Goal: Task Accomplishment & Management: Complete application form

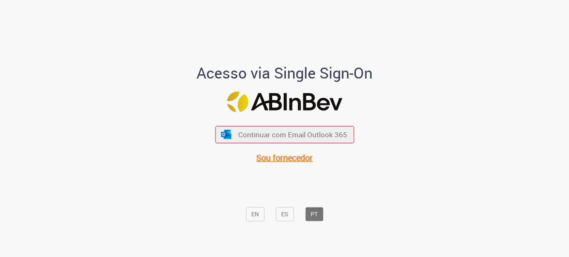
click at [277, 159] on span "Sou fornecedor" at bounding box center [284, 157] width 56 height 11
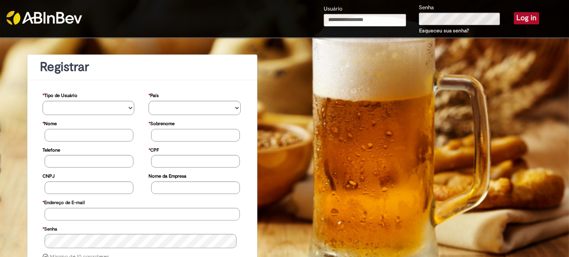
type input "**********"
click at [525, 18] on button "Log in" at bounding box center [526, 18] width 25 height 12
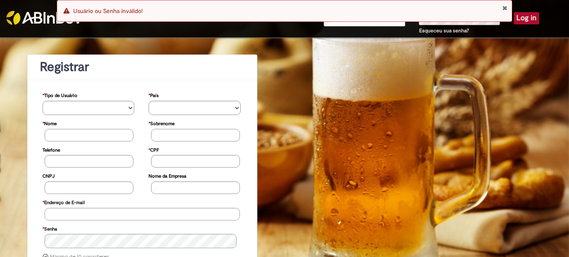
click at [508, 8] on div "Error Usuário ou Senha inválido!" at bounding box center [284, 11] width 455 height 22
click at [506, 8] on button "Close Notification" at bounding box center [504, 8] width 5 height 7
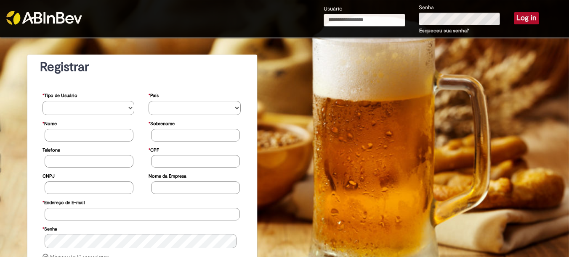
click at [378, 21] on input "Usuário" at bounding box center [364, 20] width 81 height 13
type input "**********"
click at [372, 14] on div "**********" at bounding box center [431, 19] width 228 height 33
click at [517, 19] on button "Log in" at bounding box center [526, 18] width 25 height 12
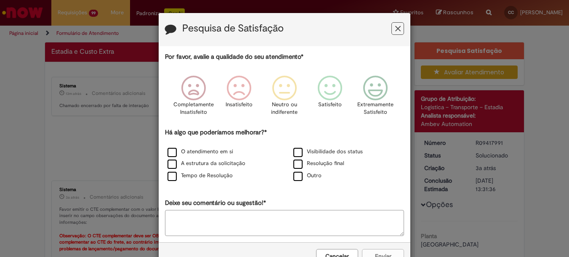
click at [395, 28] on icon "Feedback" at bounding box center [397, 28] width 5 height 9
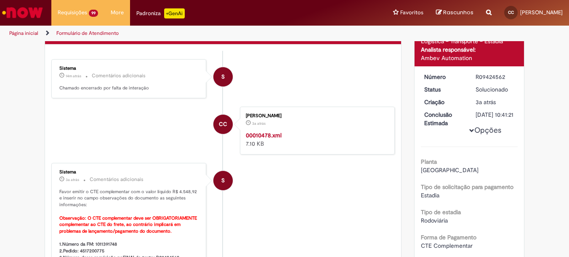
scroll to position [140, 0]
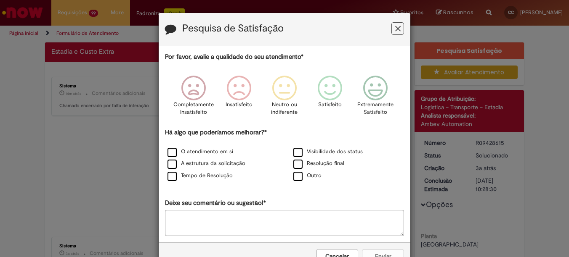
click at [395, 26] on icon "Feedback" at bounding box center [397, 28] width 5 height 9
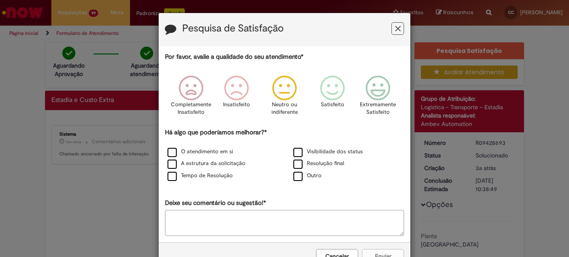
click at [276, 91] on icon "Feedback" at bounding box center [285, 88] width 32 height 25
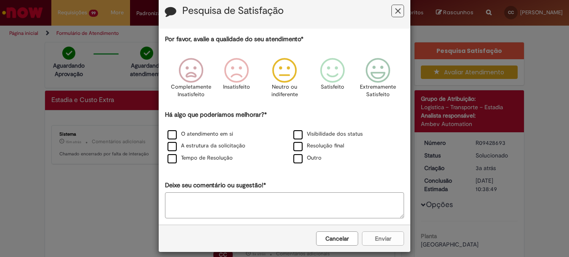
scroll to position [27, 0]
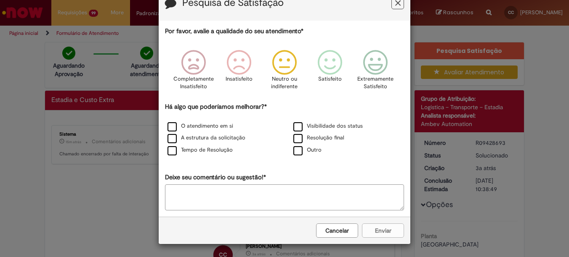
click at [384, 231] on div "Cancelar Enviar" at bounding box center [285, 230] width 252 height 27
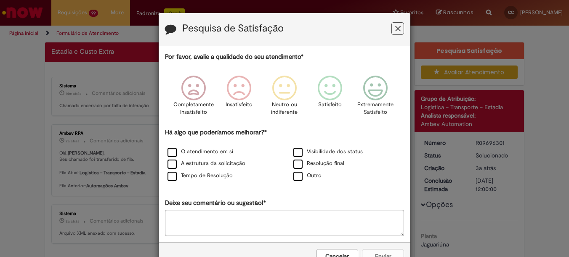
click at [395, 27] on icon "Feedback" at bounding box center [397, 28] width 5 height 9
click at [395, 26] on icon "Feedback" at bounding box center [397, 28] width 5 height 9
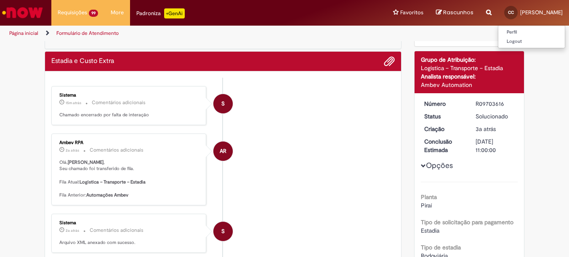
scroll to position [28, 0]
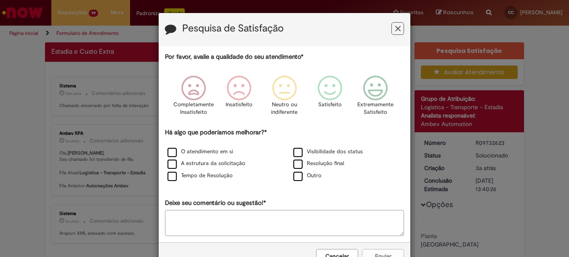
click at [395, 29] on icon "Feedback" at bounding box center [397, 28] width 5 height 9
click at [395, 27] on icon "Feedback" at bounding box center [397, 28] width 5 height 9
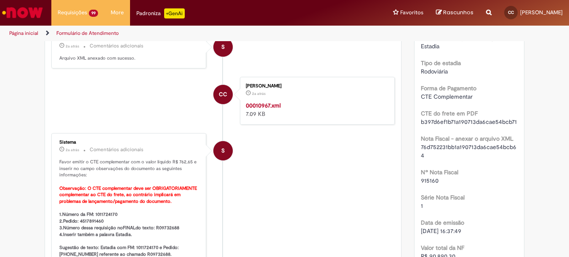
scroll to position [224, 0]
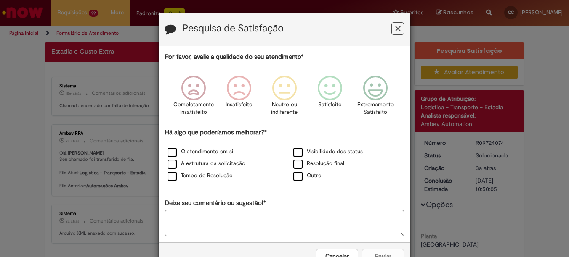
click at [396, 27] on icon "Feedback" at bounding box center [397, 28] width 5 height 9
click at [395, 25] on icon "Feedback" at bounding box center [397, 28] width 5 height 9
click at [395, 29] on icon "Feedback" at bounding box center [397, 28] width 5 height 9
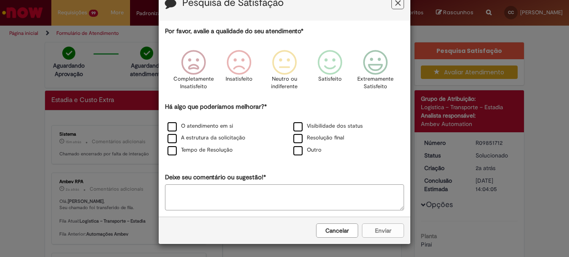
click at [391, 2] on button "Feedback" at bounding box center [397, 3] width 13 height 13
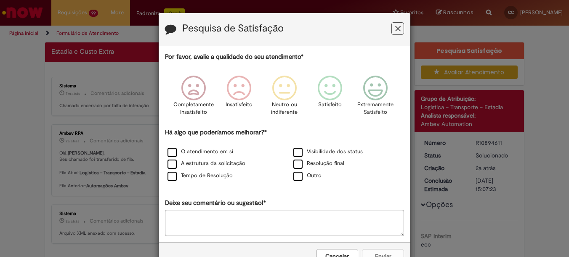
click at [395, 28] on icon "Feedback" at bounding box center [397, 28] width 5 height 9
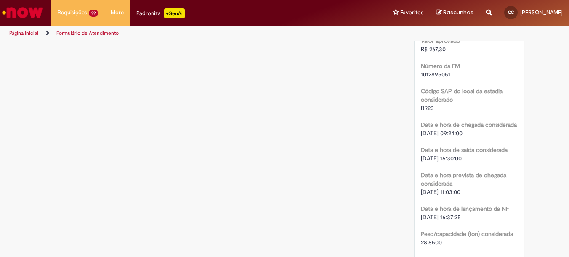
scroll to position [1290, 0]
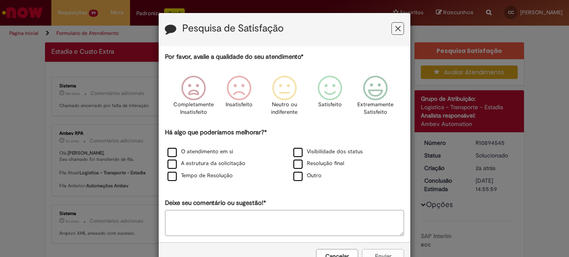
click at [397, 28] on icon "Feedback" at bounding box center [397, 28] width 5 height 9
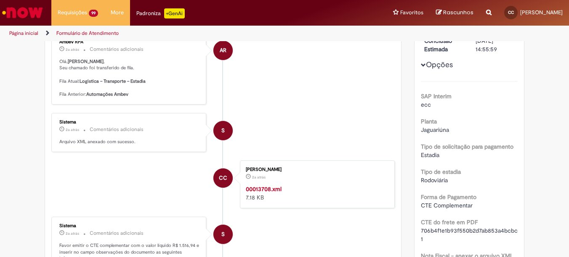
scroll to position [252, 0]
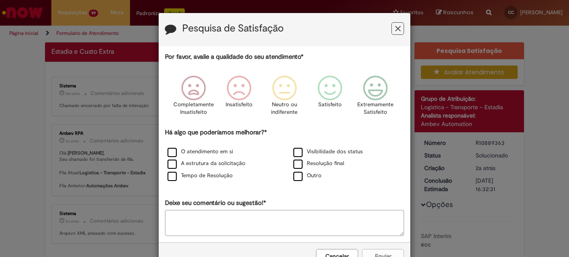
click at [398, 29] on button "Feedback" at bounding box center [397, 28] width 13 height 13
click at [395, 27] on icon "Feedback" at bounding box center [397, 28] width 5 height 9
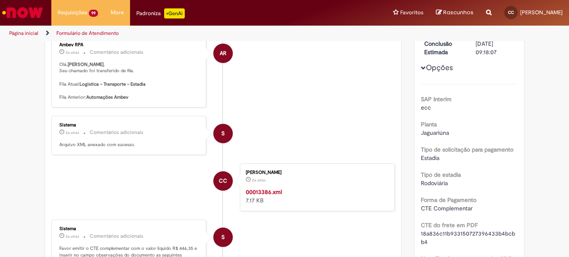
scroll to position [168, 0]
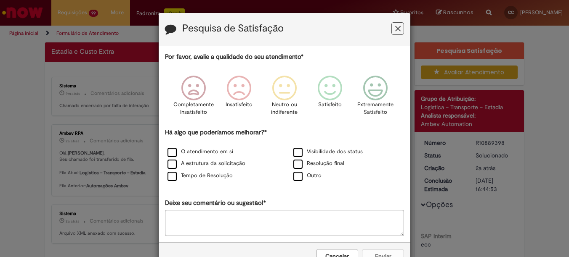
click at [391, 29] on button "Feedback" at bounding box center [397, 28] width 13 height 13
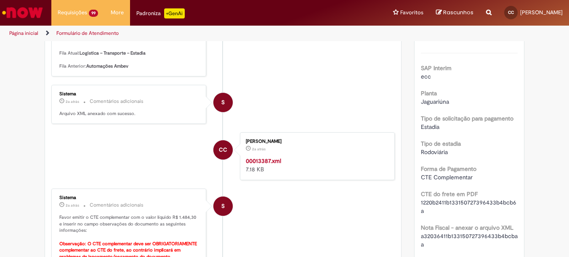
scroll to position [281, 0]
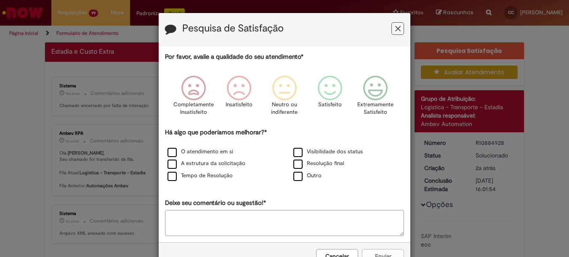
click at [391, 24] on button "Feedback" at bounding box center [397, 28] width 13 height 13
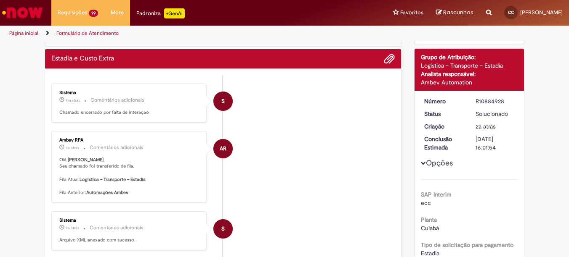
scroll to position [112, 0]
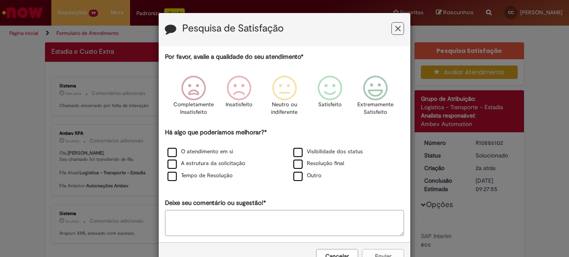
click at [391, 29] on button "Feedback" at bounding box center [397, 28] width 13 height 13
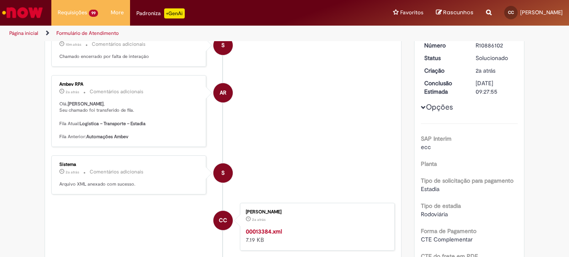
scroll to position [168, 0]
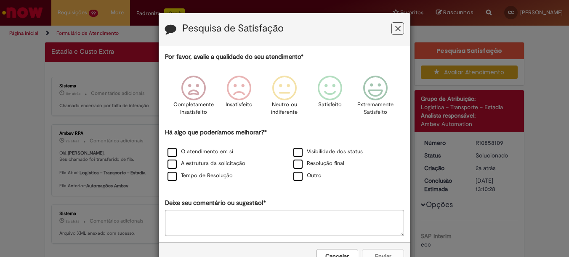
click at [395, 26] on icon "Feedback" at bounding box center [397, 28] width 5 height 9
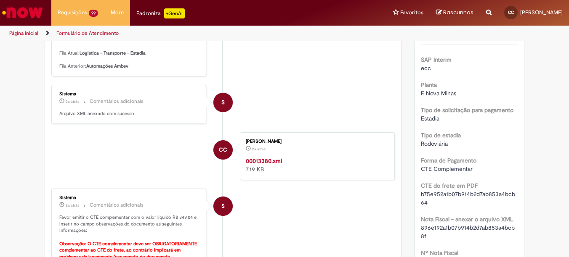
scroll to position [217, 0]
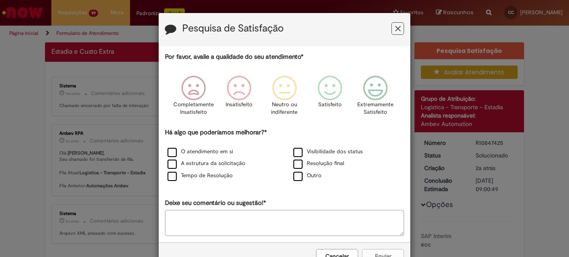
click at [395, 32] on icon "Feedback" at bounding box center [397, 28] width 5 height 9
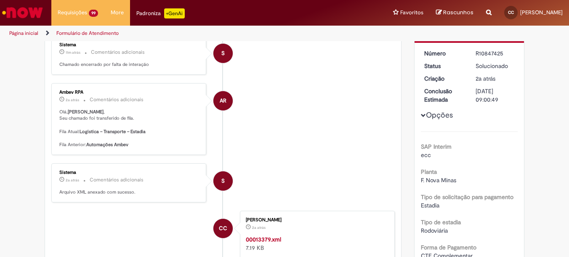
scroll to position [168, 0]
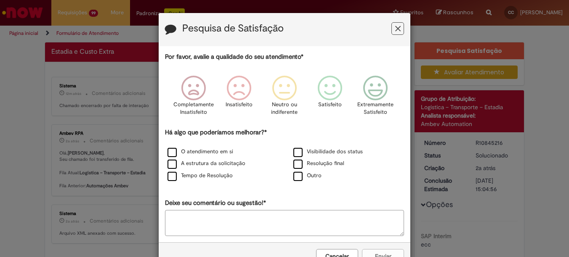
click at [395, 26] on icon "Feedback" at bounding box center [397, 28] width 5 height 9
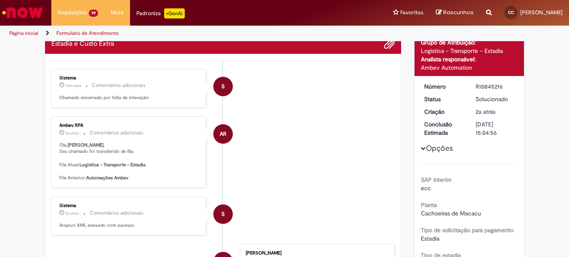
scroll to position [168, 0]
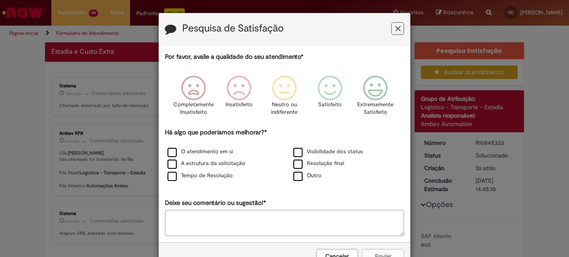
click at [391, 29] on button "Feedback" at bounding box center [397, 28] width 13 height 13
click at [395, 29] on icon "Feedback" at bounding box center [397, 28] width 5 height 9
click at [395, 32] on icon "Feedback" at bounding box center [397, 28] width 5 height 9
click at [395, 31] on icon "Feedback" at bounding box center [397, 28] width 5 height 9
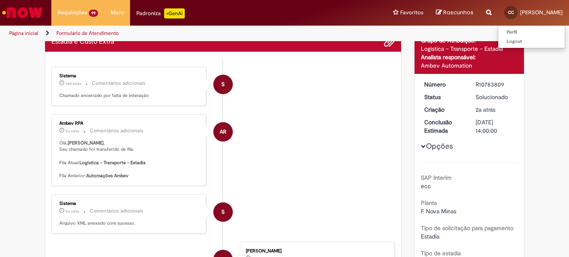
scroll to position [48, 0]
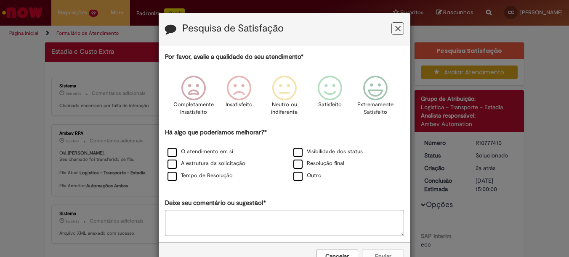
click at [398, 27] on button "Feedback" at bounding box center [397, 28] width 13 height 13
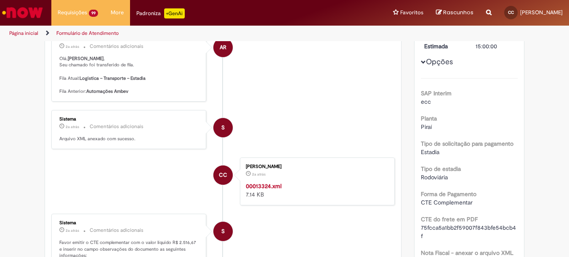
scroll to position [77, 0]
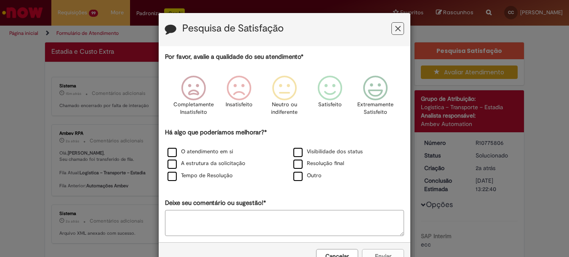
click at [396, 27] on icon "Feedback" at bounding box center [397, 28] width 5 height 9
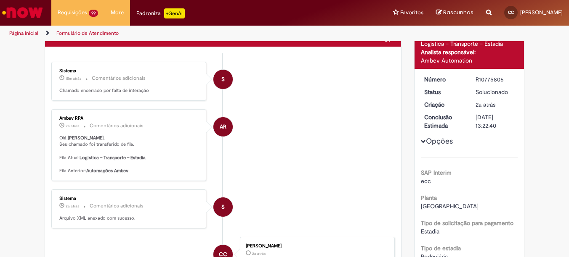
scroll to position [168, 0]
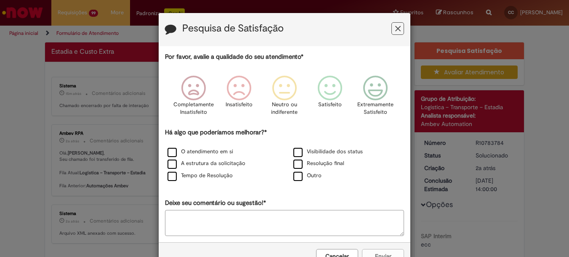
click at [395, 26] on icon "Feedback" at bounding box center [397, 28] width 5 height 9
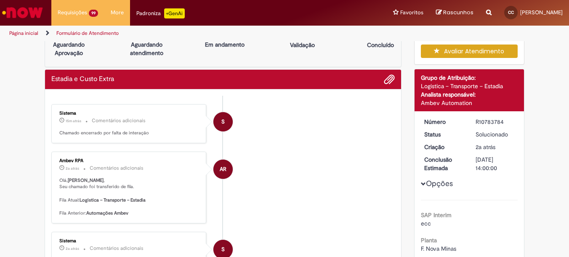
scroll to position [20, 0]
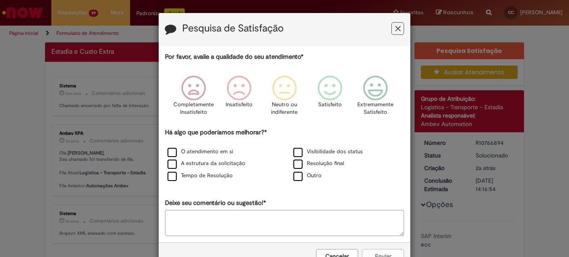
click at [395, 27] on icon "Feedback" at bounding box center [397, 28] width 5 height 9
click at [398, 27] on button "Feedback" at bounding box center [397, 28] width 13 height 13
click at [395, 28] on icon "Feedback" at bounding box center [397, 28] width 5 height 9
drag, startPoint x: 395, startPoint y: 27, endPoint x: 435, endPoint y: 2, distance: 47.1
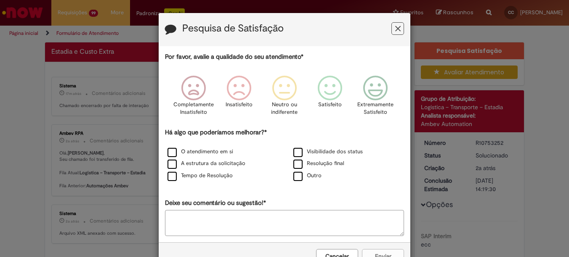
click at [395, 27] on icon "Feedback" at bounding box center [397, 28] width 5 height 9
click at [391, 29] on button "Feedback" at bounding box center [397, 28] width 13 height 13
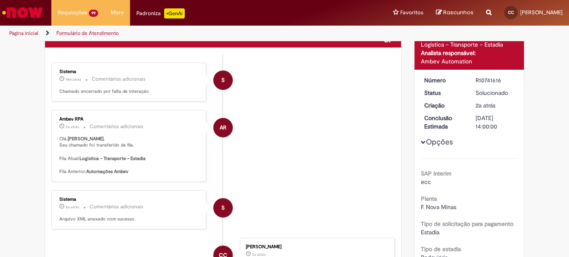
scroll to position [168, 0]
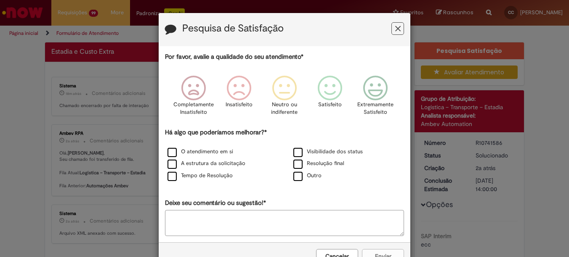
click at [396, 29] on icon "Feedback" at bounding box center [397, 28] width 5 height 9
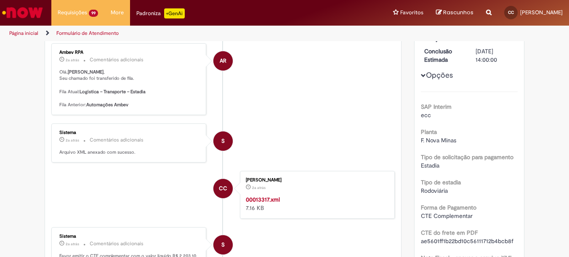
scroll to position [140, 0]
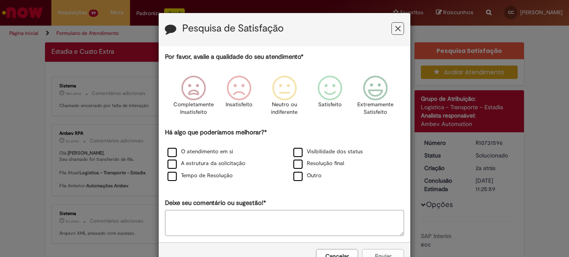
click at [395, 29] on icon "Feedback" at bounding box center [397, 28] width 5 height 9
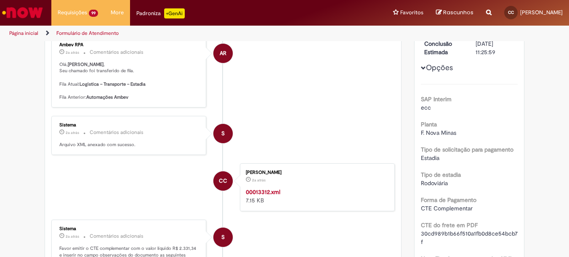
scroll to position [140, 0]
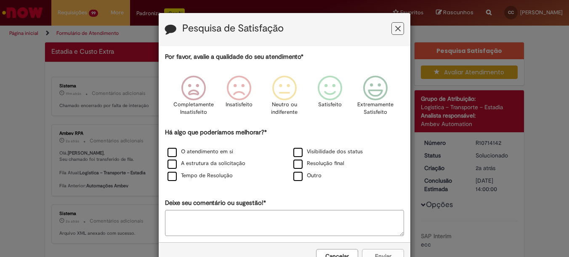
click at [397, 30] on icon "Feedback" at bounding box center [397, 28] width 5 height 9
click at [395, 26] on icon "Feedback" at bounding box center [397, 28] width 5 height 9
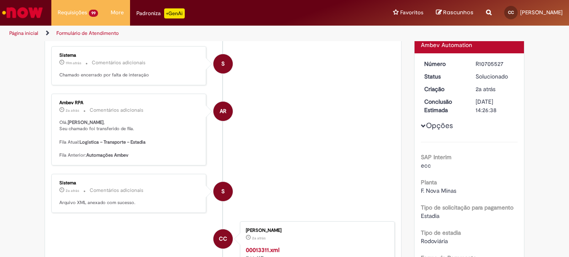
scroll to position [84, 0]
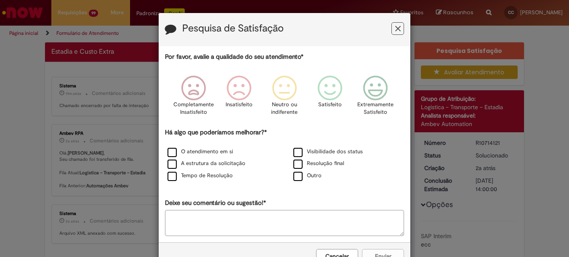
click at [399, 28] on button "Feedback" at bounding box center [397, 28] width 13 height 13
click at [395, 29] on icon "Feedback" at bounding box center [397, 28] width 5 height 9
